Goal: Task Accomplishment & Management: Complete application form

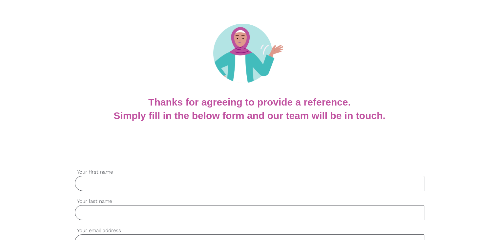
scroll to position [131, 0]
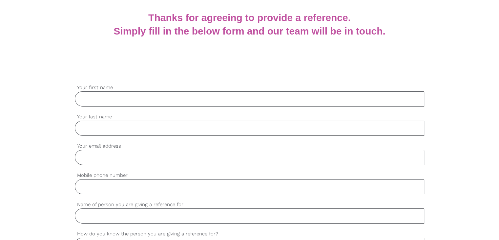
click at [143, 104] on input "Your first name" at bounding box center [250, 98] width 350 height 15
paste input "Felix"
type input "Felix"
click at [119, 132] on input "Your last name" at bounding box center [250, 128] width 350 height 15
paste input "Koech"
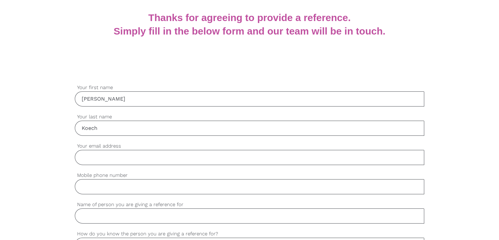
type input "Koech"
click at [116, 155] on input "Your email address" at bounding box center [250, 157] width 350 height 15
paste input "flexyko@gmail.con"
type input "flexyko@gmail.com"
drag, startPoint x: 127, startPoint y: 191, endPoint x: 74, endPoint y: 81, distance: 122.3
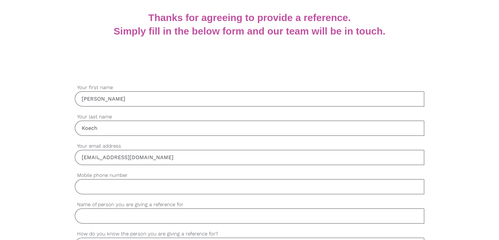
click at [127, 191] on input "Mobile phone number" at bounding box center [250, 186] width 350 height 15
paste input "0450162480"
type input "0450162480"
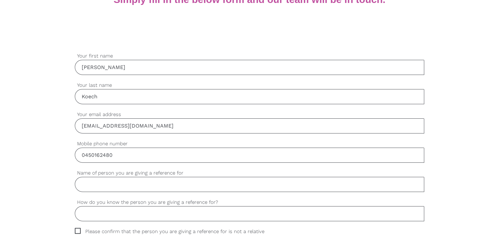
scroll to position [197, 0]
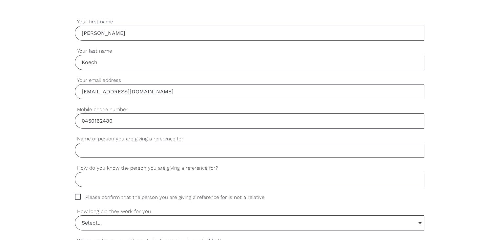
click at [115, 147] on input "Name of person you are giving a reference for" at bounding box center [250, 150] width 350 height 15
paste input "Isaac Sugut"
type input "Isaac Sugut"
click at [113, 185] on input "How do you know the person you are giving a reference for?" at bounding box center [250, 179] width 350 height 15
paste input "Workmate"
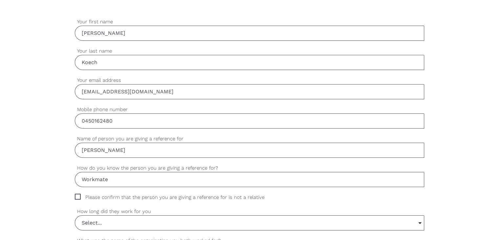
type input "Workmate"
click at [79, 197] on span "Please confirm that the person you are giving a reference for is not a relative" at bounding box center [176, 197] width 202 height 8
click at [79, 197] on input "Please confirm that the person you are giving a reference for is not a relative" at bounding box center [77, 195] width 4 height 4
checkbox input "true"
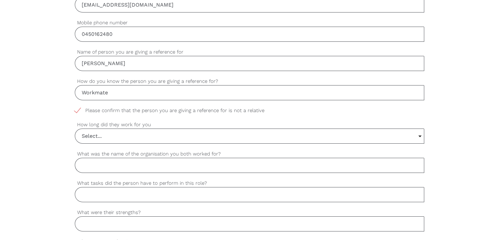
scroll to position [296, 0]
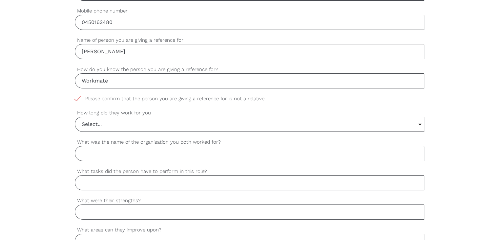
click at [115, 117] on div "Select... Select... 6 months or less 1 year or less 1-2 years 2-4 years 5 years…" at bounding box center [250, 124] width 350 height 15
click at [108, 124] on input "Select..." at bounding box center [249, 124] width 349 height 14
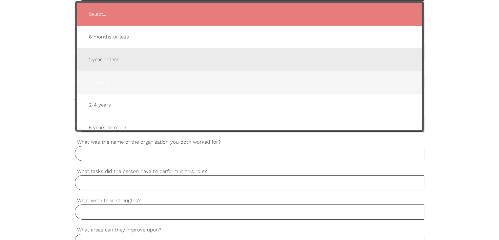
drag, startPoint x: 116, startPoint y: 62, endPoint x: 122, endPoint y: 75, distance: 14.5
click at [118, 63] on span "1 year or less" at bounding box center [250, 60] width 332 height 16
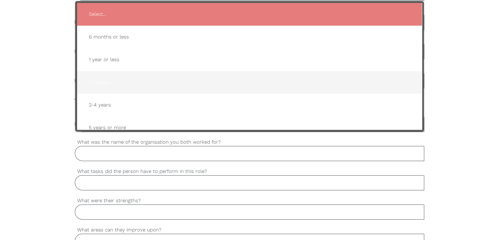
type input "1 year or less"
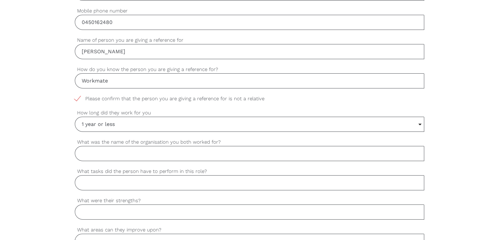
click at [127, 152] on input "What was the name of the organisation you both worked for?" at bounding box center [250, 153] width 350 height 15
paste input "KC Linen"
type input "KC Linen"
click at [131, 181] on input "What tasks did the person have to perform in this role?" at bounding box center [250, 182] width 350 height 15
paste input "Process worker"
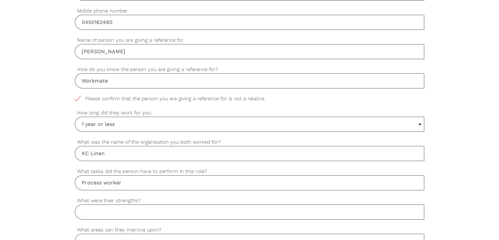
type input "Process worker"
click at [118, 215] on input "What were their strengths?" at bounding box center [250, 211] width 350 height 15
paste input "Punctual,Reliable,Good team player,Hardworking"
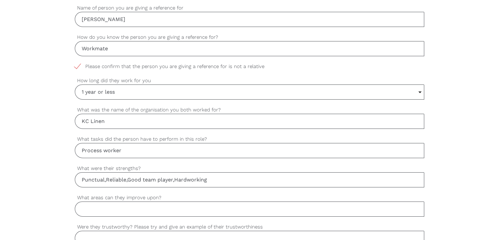
scroll to position [361, 0]
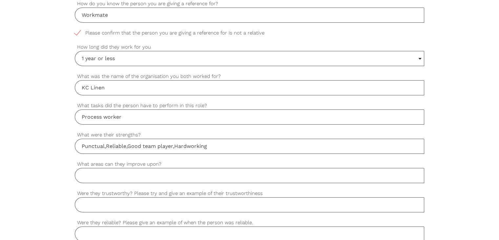
type input "Punctual,Reliable,Good team player,Hardworking"
click at [118, 174] on input "What areas can they improve upon?" at bounding box center [250, 175] width 350 height 15
type input "Nil"
click at [99, 203] on input "Were they trustworthy? Please try and give an example of their trustworthiness" at bounding box center [250, 204] width 350 height 15
paste input "Yes, Isaac was very trustworthy. He handled his duties responsibly and could be…"
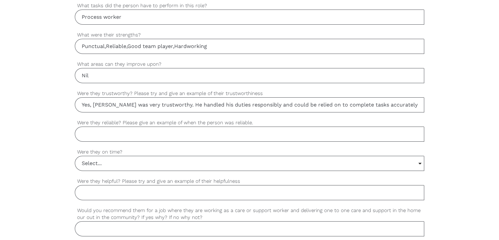
scroll to position [0, 25]
drag, startPoint x: 99, startPoint y: 203, endPoint x: 443, endPoint y: 205, distance: 343.1
click at [443, 205] on div "settings Felix Your first name settings Koech Your last name settings flexyko@g…" at bounding box center [249, 49] width 499 height 617
type input "Yes, Isaac was very trustworthy. He handled his duties responsibly and could be…"
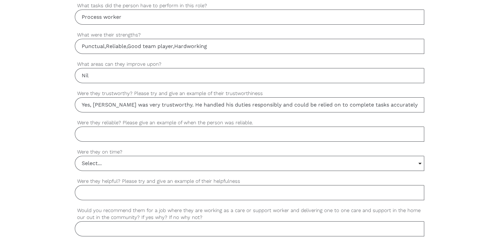
click at [141, 130] on input "Were they reliable? Please give an example of when the person was reliable." at bounding box center [250, 133] width 350 height 15
click at [133, 136] on input "Were they reliable? Please give an example of when the person was reliable." at bounding box center [250, 133] width 350 height 15
paste input "Yes, Isaac was very reliable. He consistently showed up on time, completed his …"
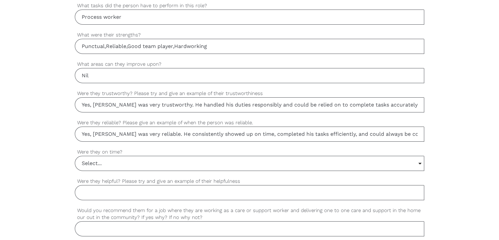
scroll to position [0, 100]
drag, startPoint x: 124, startPoint y: 136, endPoint x: 450, endPoint y: 122, distance: 325.7
click at [451, 122] on div "settings Felix Your first name settings Koech Your last name settings flexyko@g…" at bounding box center [249, 49] width 499 height 617
type input "Yes, Isaac was very reliable. He consistently showed up on time, completed his …"
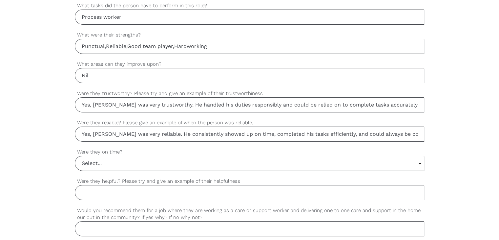
click at [101, 163] on input "Select..." at bounding box center [249, 163] width 349 height 14
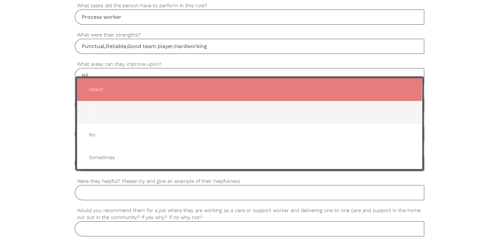
click at [109, 113] on span "Yes" at bounding box center [250, 112] width 332 height 16
type input "Yes"
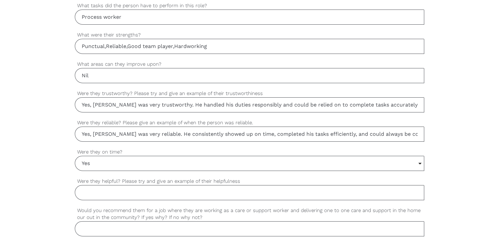
click at [98, 191] on input "Were they helpful? Please try and give an example of their helpfulness" at bounding box center [250, 192] width 350 height 15
paste input "Yes, Isaac was very helpful. He often assisted his teammates during busy period…"
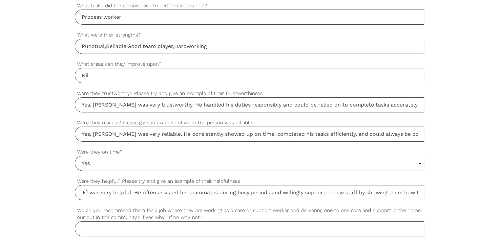
scroll to position [0, 133]
drag, startPoint x: 98, startPoint y: 191, endPoint x: 447, endPoint y: 198, distance: 348.5
click at [447, 198] on div "settings Felix Your first name settings Koech Your last name settings flexyko@g…" at bounding box center [249, 49] width 499 height 617
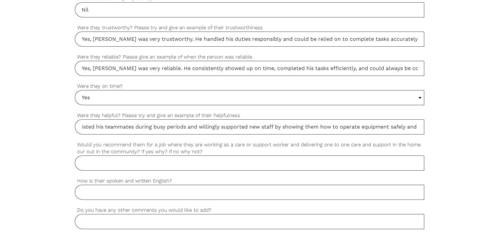
type input "Yes, Isaac was very helpful. He often assisted his teammates during busy period…"
drag, startPoint x: 104, startPoint y: 166, endPoint x: 106, endPoint y: 159, distance: 6.7
click at [104, 166] on input "Would you recommend them for a job where they are working as a care or support …" at bounding box center [250, 162] width 350 height 15
paste input "Yes, I would definitely recommend Isaac for a support worker role. He is patien…"
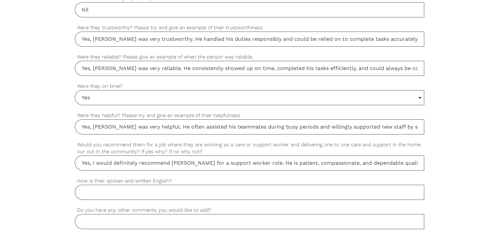
drag, startPoint x: 99, startPoint y: 162, endPoint x: 0, endPoint y: 175, distance: 100.4
type input "Yes, I would definitely recommend Isaac for a support worker role. He is patien…"
click at [83, 187] on input "How is their spoken and written English?" at bounding box center [250, 192] width 350 height 15
paste input "He has good communication skills.both written and spoken."
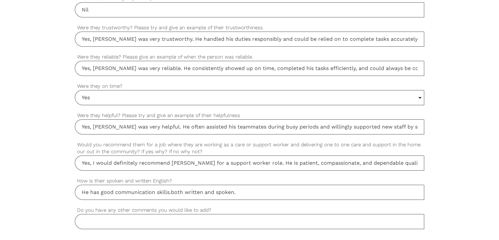
type input "He has good communication skills.both written and spoken."
click at [93, 219] on input "Do you have any other comments you would like to add?" at bounding box center [250, 221] width 350 height 15
type input "None"
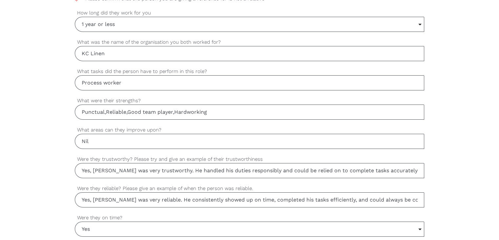
scroll to position [560, 0]
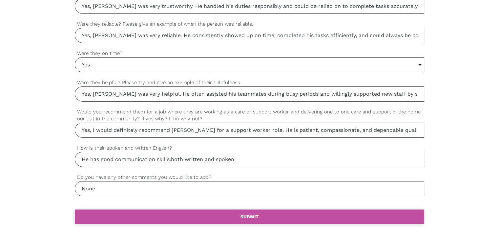
click at [195, 212] on link "settings SUBMIT" at bounding box center [250, 216] width 350 height 14
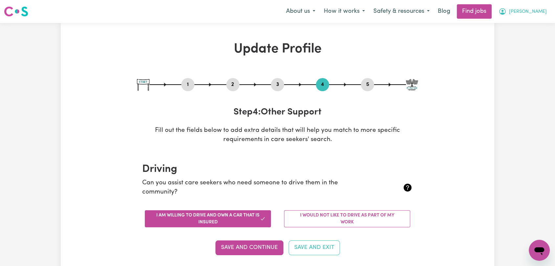
click at [524, 13] on button "[PERSON_NAME]" at bounding box center [522, 12] width 57 height 14
click at [524, 51] on link "Logout" at bounding box center [525, 50] width 52 height 12
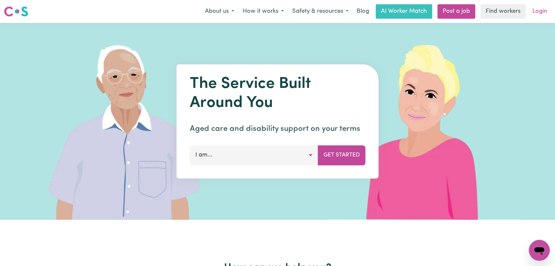
click at [536, 13] on link "Login" at bounding box center [539, 11] width 23 height 14
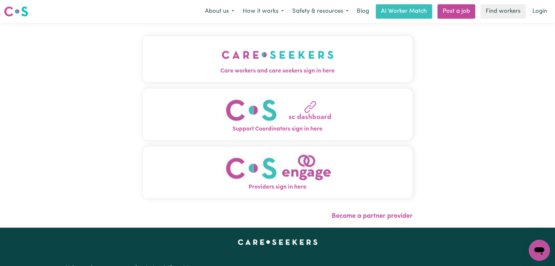
click at [286, 64] on img "Care workers and care seekers sign in here" at bounding box center [278, 55] width 112 height 24
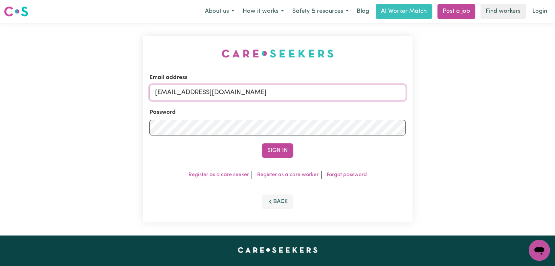
click at [314, 94] on input "[EMAIL_ADDRESS][DOMAIN_NAME]" at bounding box center [277, 93] width 256 height 16
drag, startPoint x: 189, startPoint y: 95, endPoint x: 336, endPoint y: 98, distance: 146.8
click at [336, 98] on input "Superuser~[EMAIL_ADDRESS][DOMAIN_NAME]" at bounding box center [277, 93] width 256 height 16
type input "Superuser~[EMAIL_ADDRESS][DOMAIN_NAME]"
click at [271, 150] on button "Sign In" at bounding box center [278, 150] width 32 height 14
